Goal: Navigation & Orientation: Find specific page/section

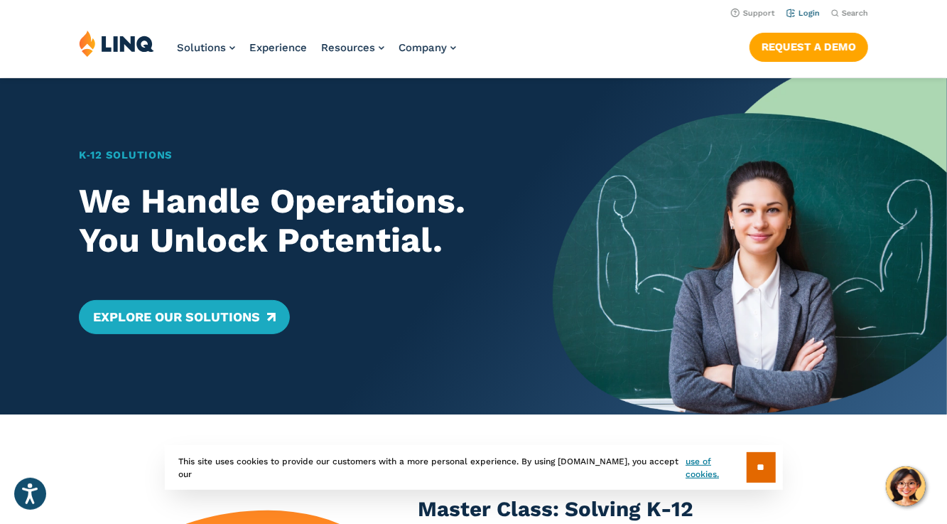
click at [811, 16] on link "Login" at bounding box center [803, 13] width 33 height 9
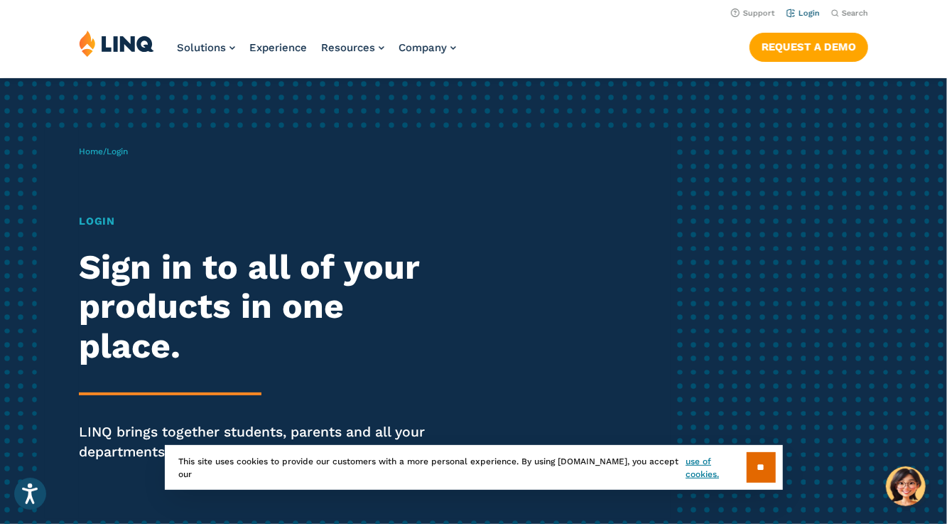
click at [806, 11] on link "Login" at bounding box center [803, 13] width 33 height 9
click at [758, 467] on input "**" at bounding box center [761, 467] width 29 height 31
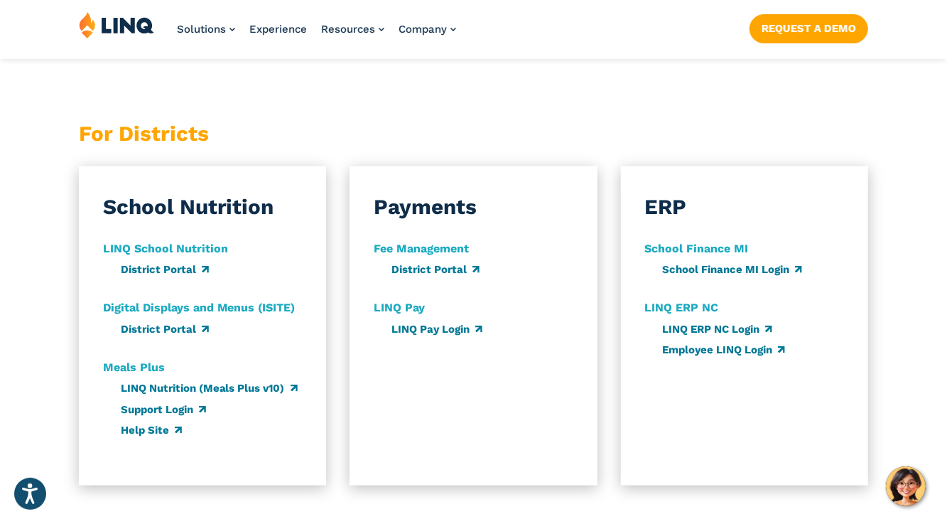
scroll to position [764, 0]
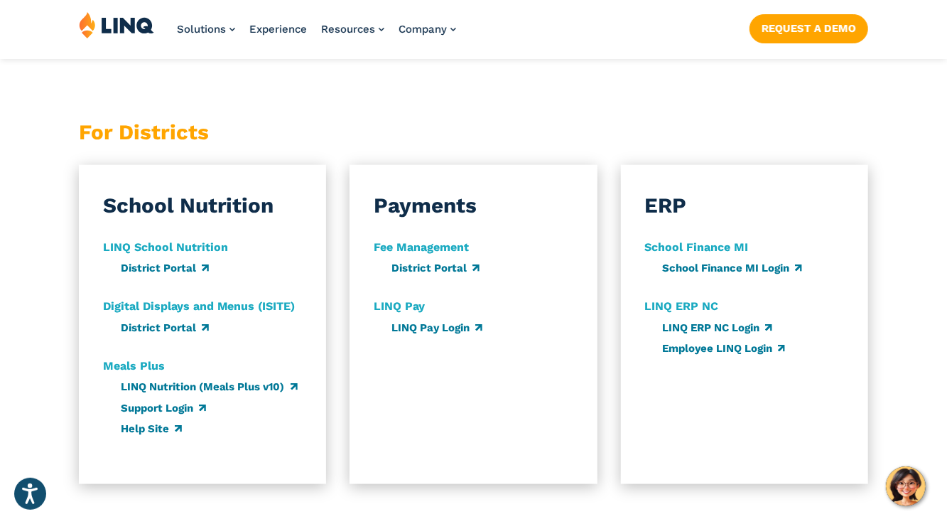
click at [203, 253] on strong "LINQ School Nutrition" at bounding box center [165, 247] width 125 height 14
click at [182, 271] on link "District Portal" at bounding box center [165, 268] width 88 height 13
